Goal: Browse casually

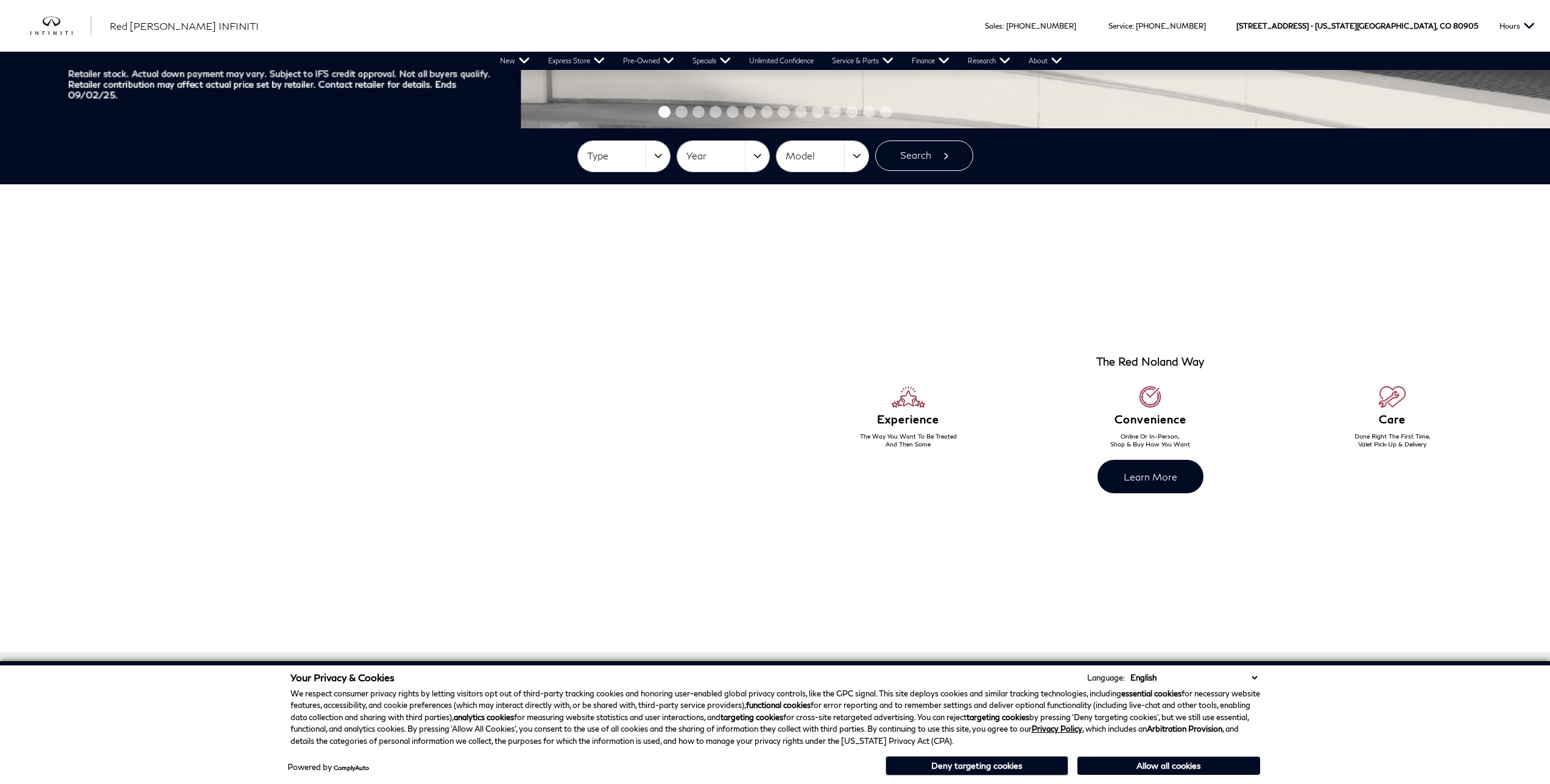
scroll to position [495, 0]
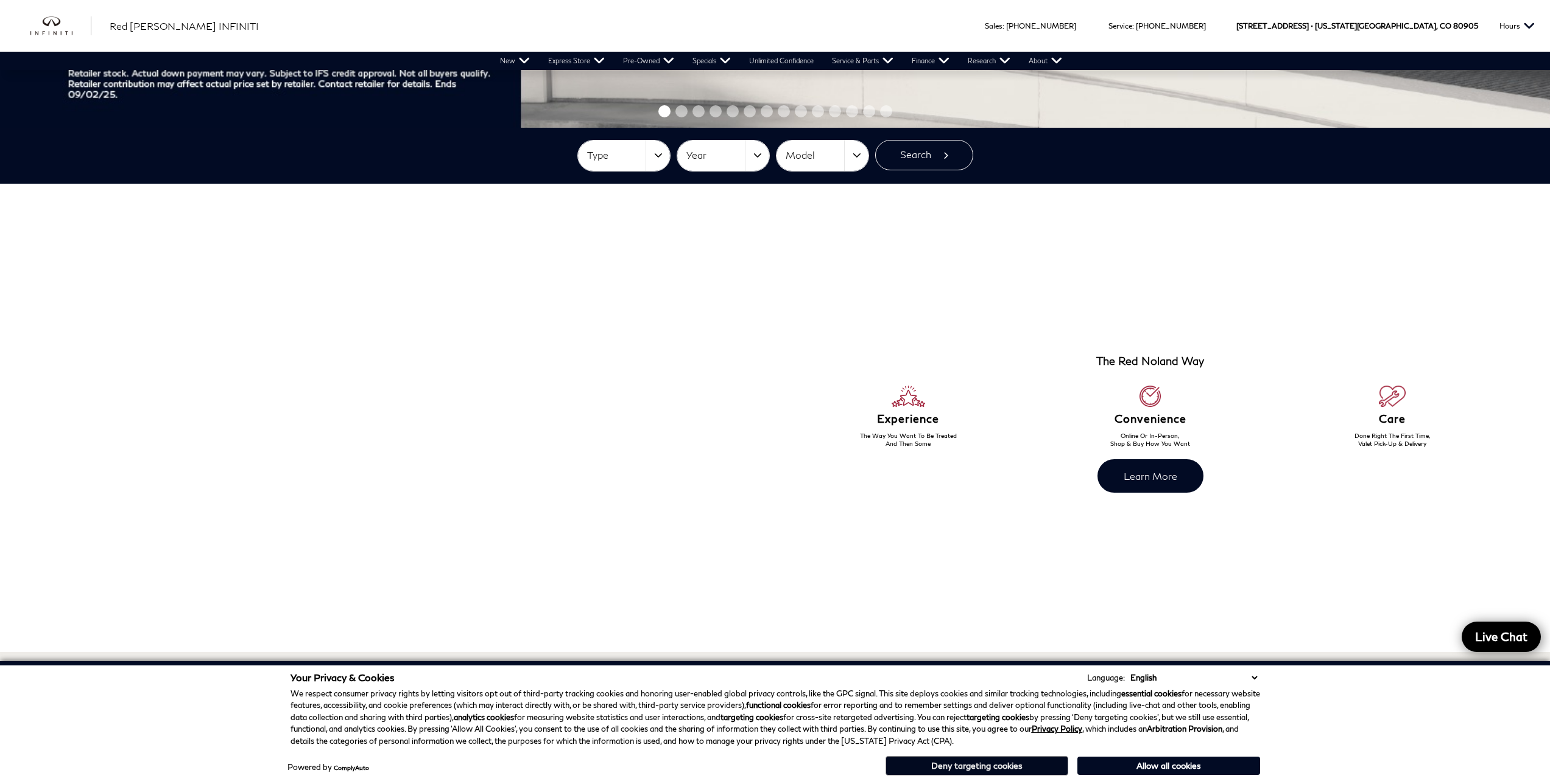
click at [923, 760] on button "Deny targeting cookies" at bounding box center [976, 766] width 182 height 20
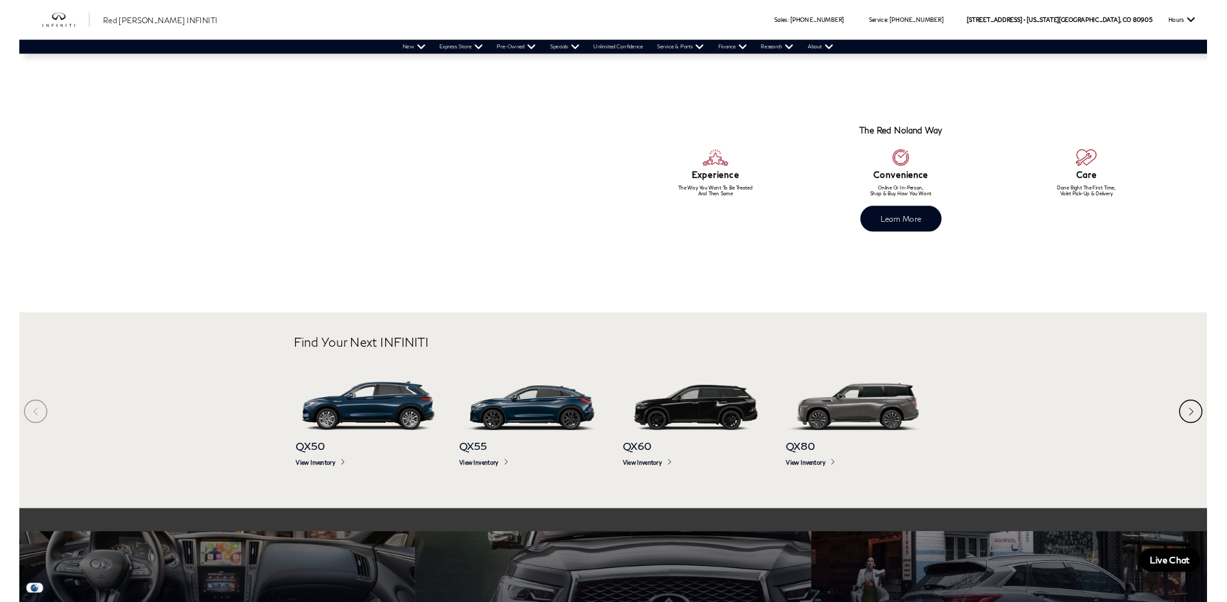
scroll to position [380, 0]
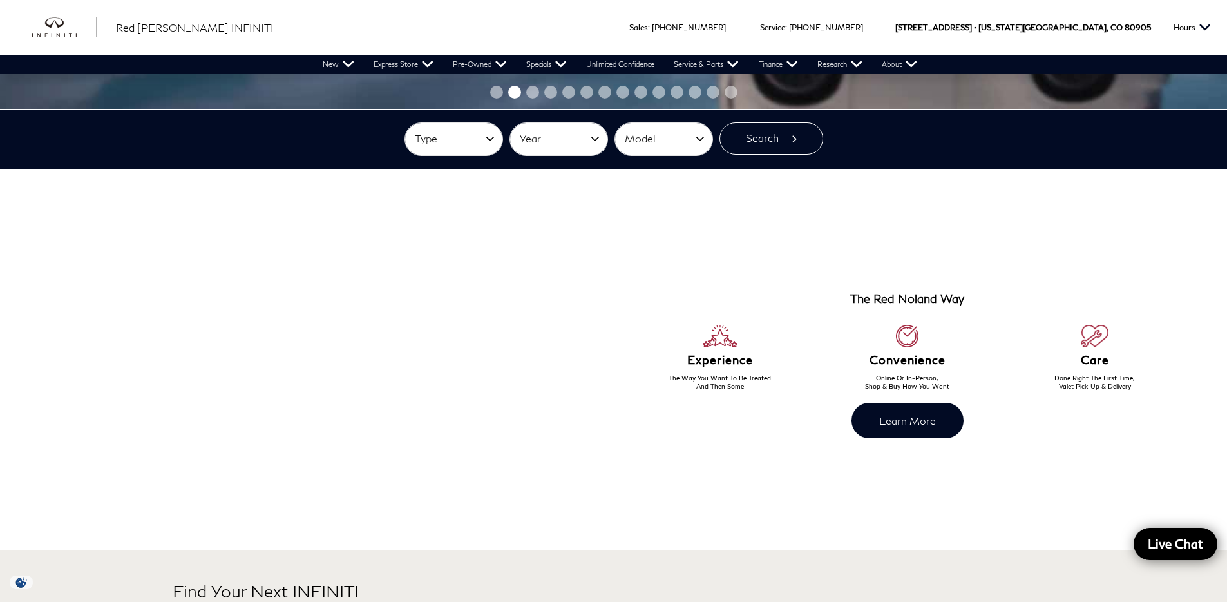
scroll to position [380, 0]
